Goal: Find specific page/section: Find specific page/section

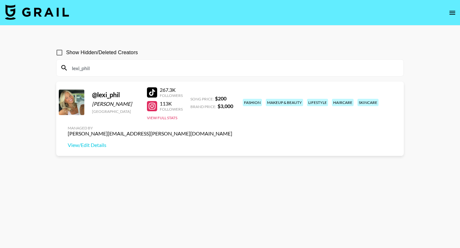
click at [99, 67] on input "lexi_phil" at bounding box center [234, 68] width 332 height 10
paste input "husnain_asif"
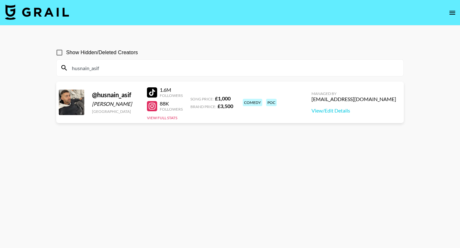
click at [111, 67] on input "husnain_asif" at bounding box center [234, 68] width 332 height 10
paste input "[PERSON_NAME].lindstrm"
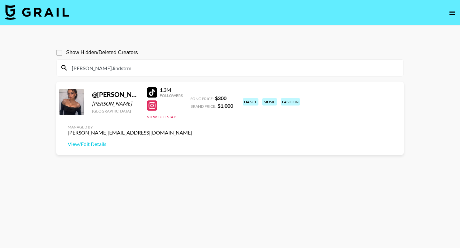
click at [115, 74] on div "[PERSON_NAME].lindstrm" at bounding box center [230, 68] width 347 height 17
click at [114, 68] on input "[PERSON_NAME].lindstrm" at bounding box center [234, 68] width 332 height 10
paste input "alekessekes_"
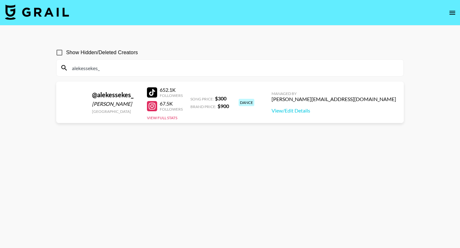
type input "alekessekes_"
